Goal: Information Seeking & Learning: Learn about a topic

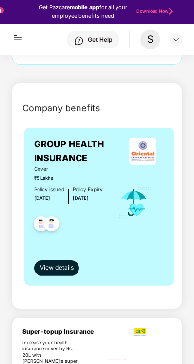
scroll to position [167, 0]
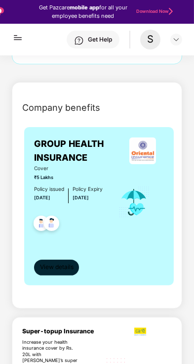
click at [72, 264] on span "View details" at bounding box center [57, 267] width 34 height 9
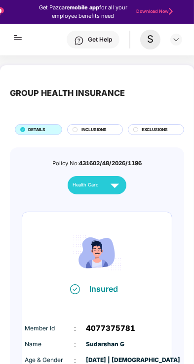
click at [125, 184] on button "Health Card" at bounding box center [97, 185] width 59 height 18
click at [123, 182] on button "Health Card" at bounding box center [97, 185] width 59 height 18
click at [99, 129] on span "INCLUSIONS" at bounding box center [94, 130] width 25 height 6
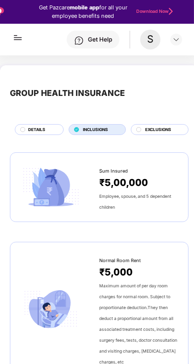
click at [161, 129] on span "EXCLUSIONS" at bounding box center [158, 130] width 26 height 6
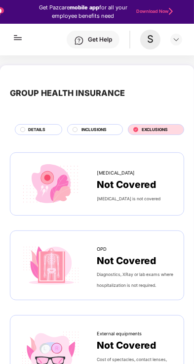
click at [101, 132] on span "INCLUSIONS" at bounding box center [94, 130] width 25 height 6
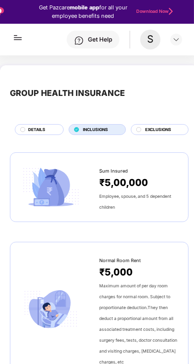
click at [50, 129] on div "DETAILS" at bounding box center [40, 131] width 35 height 8
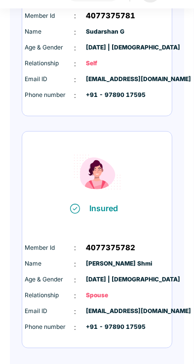
scroll to position [274, 0]
